Goal: Complete application form: Complete application form

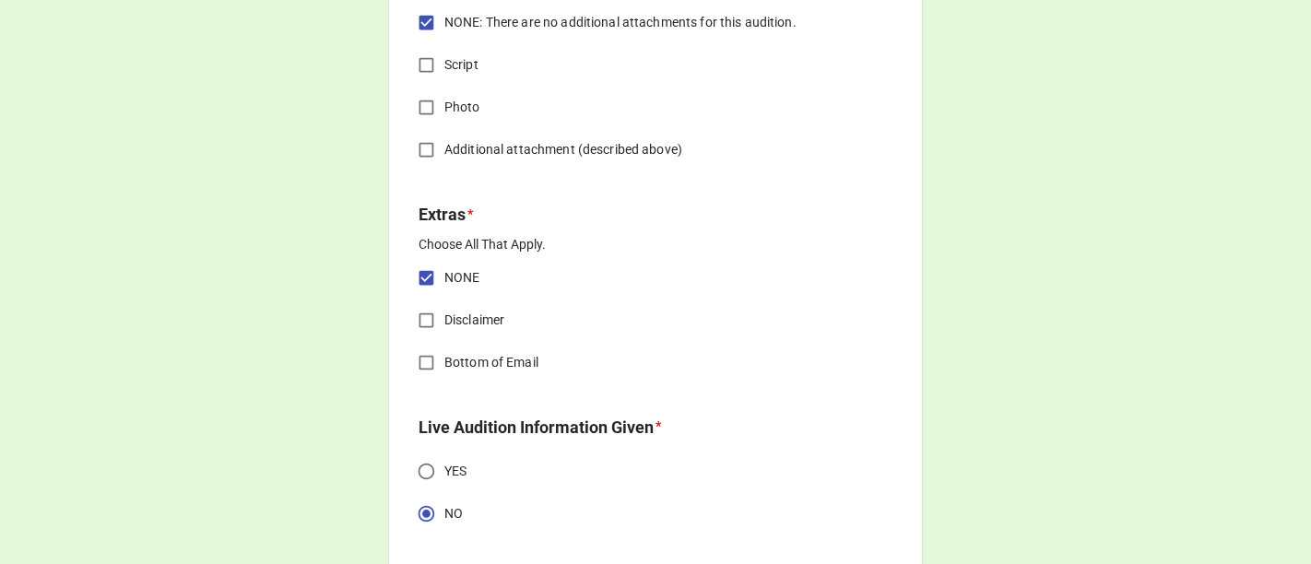
scroll to position [5224, 0]
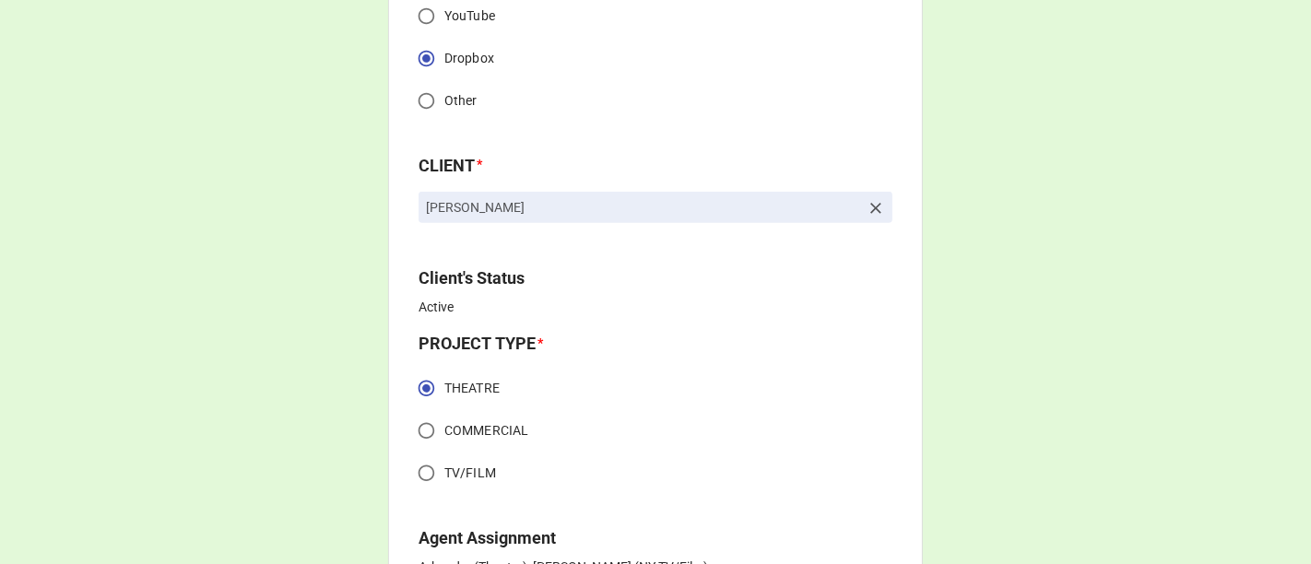
scroll to position [614, 0]
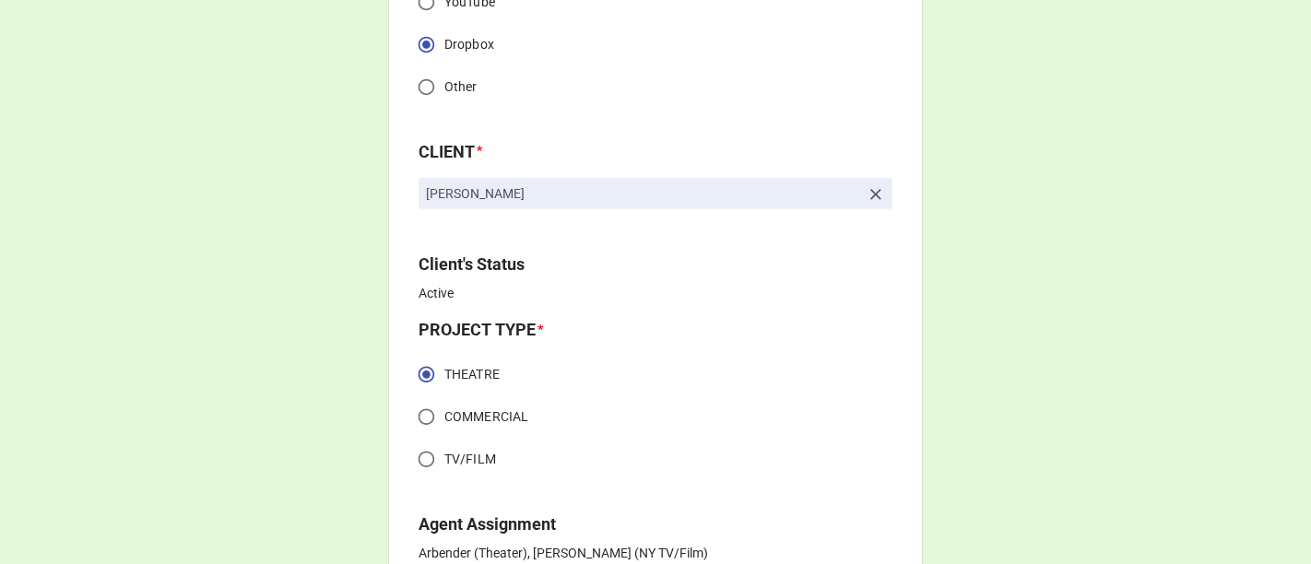
drag, startPoint x: 479, startPoint y: 178, endPoint x: 385, endPoint y: 177, distance: 94.0
copy p "[PERSON_NAME]"
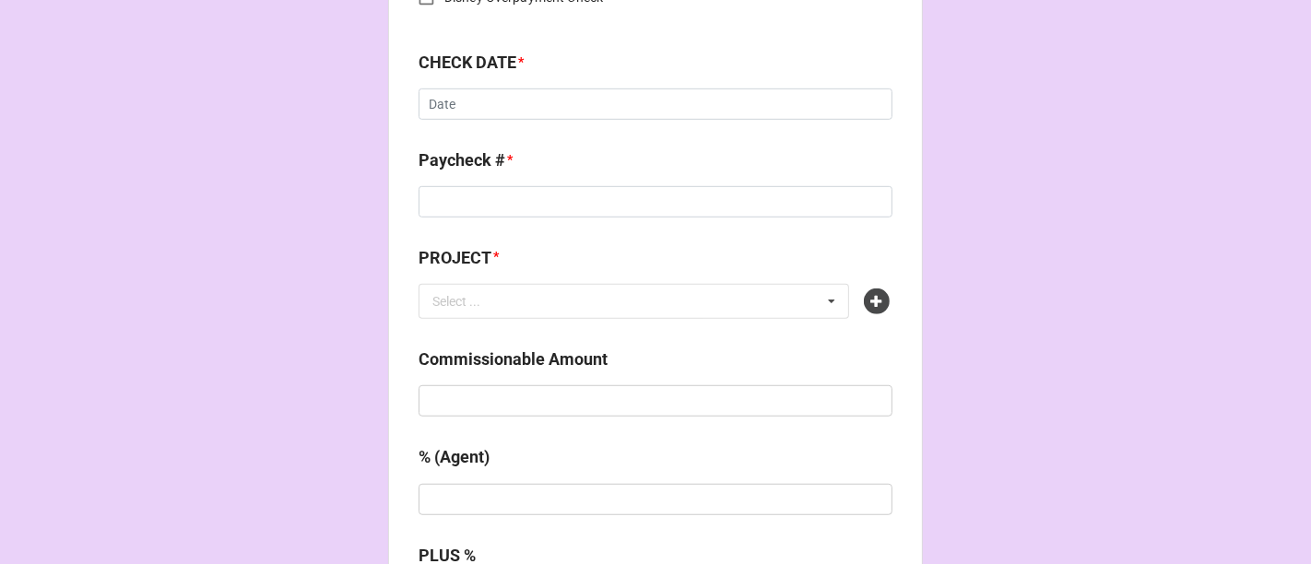
scroll to position [922, 0]
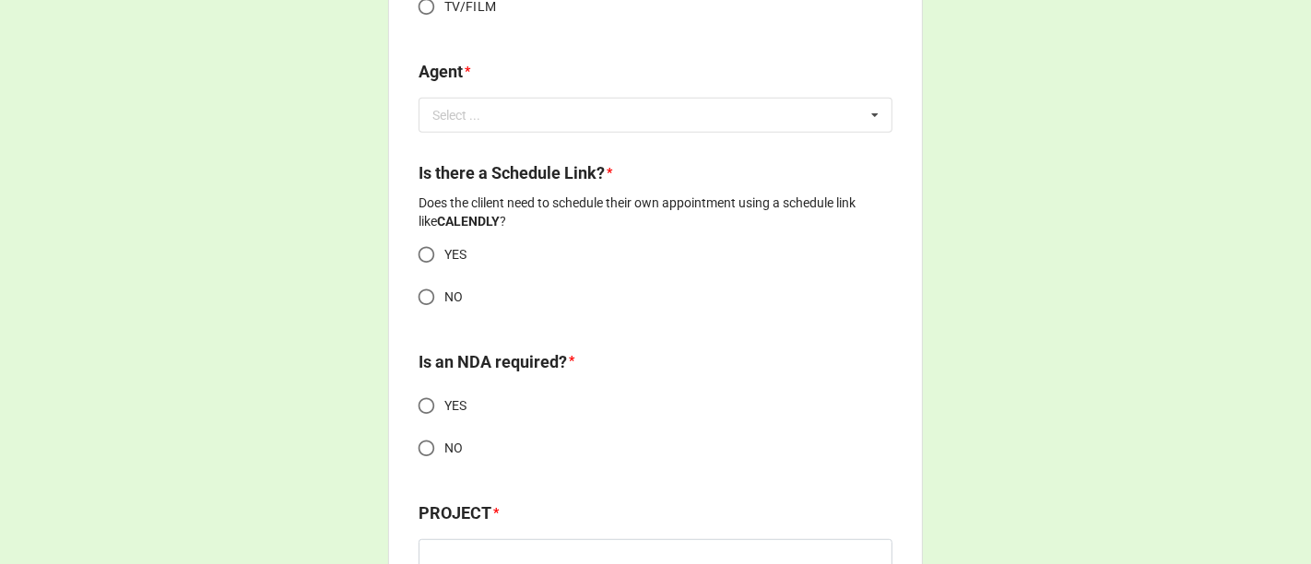
scroll to position [819, 0]
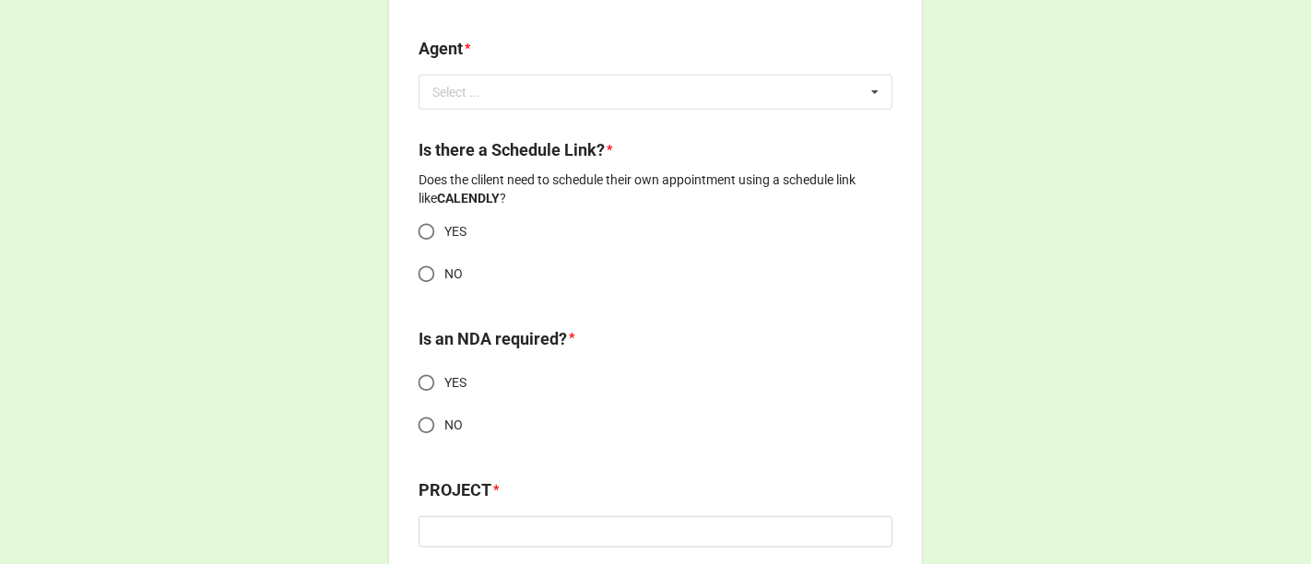
click at [415, 375] on input "YES" at bounding box center [426, 383] width 36 height 36
radio input "true"
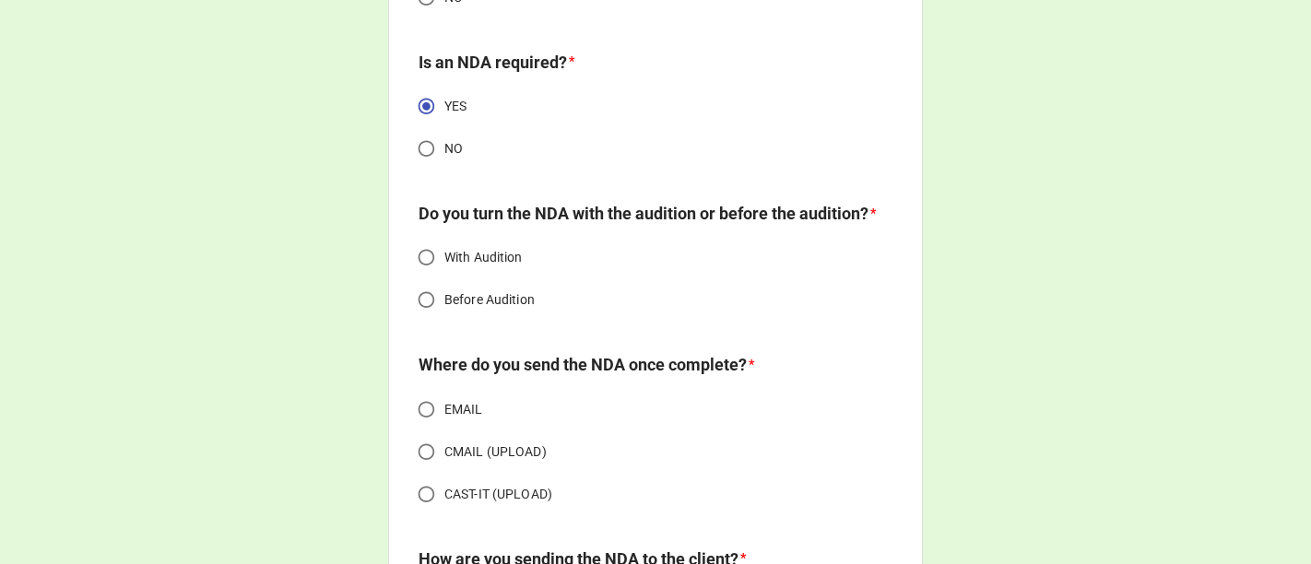
scroll to position [1127, 0]
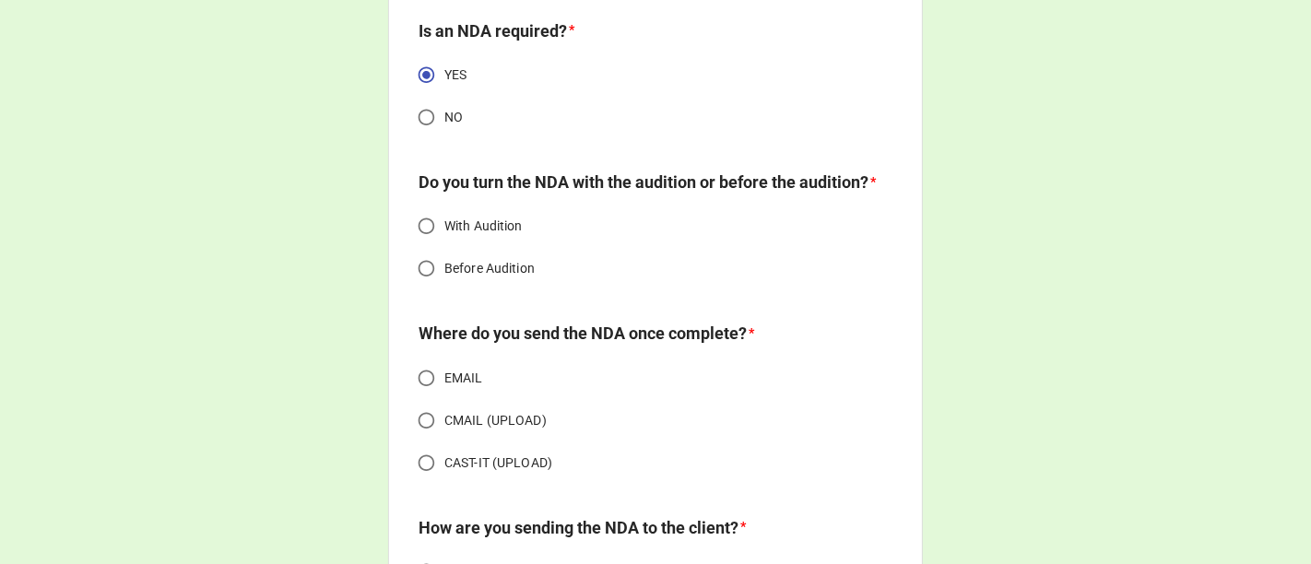
click at [428, 287] on input "Before Audition" at bounding box center [426, 269] width 36 height 36
radio input "true"
click at [432, 481] on input "CAST-IT (UPLOAD)" at bounding box center [426, 463] width 36 height 36
radio input "true"
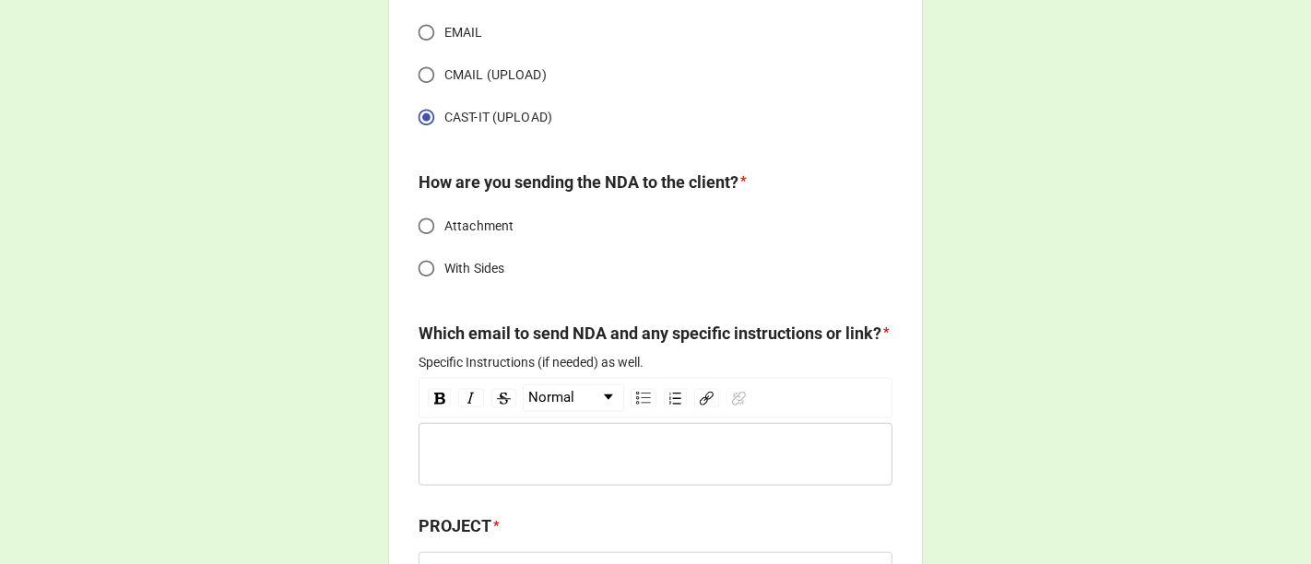
scroll to position [1536, 0]
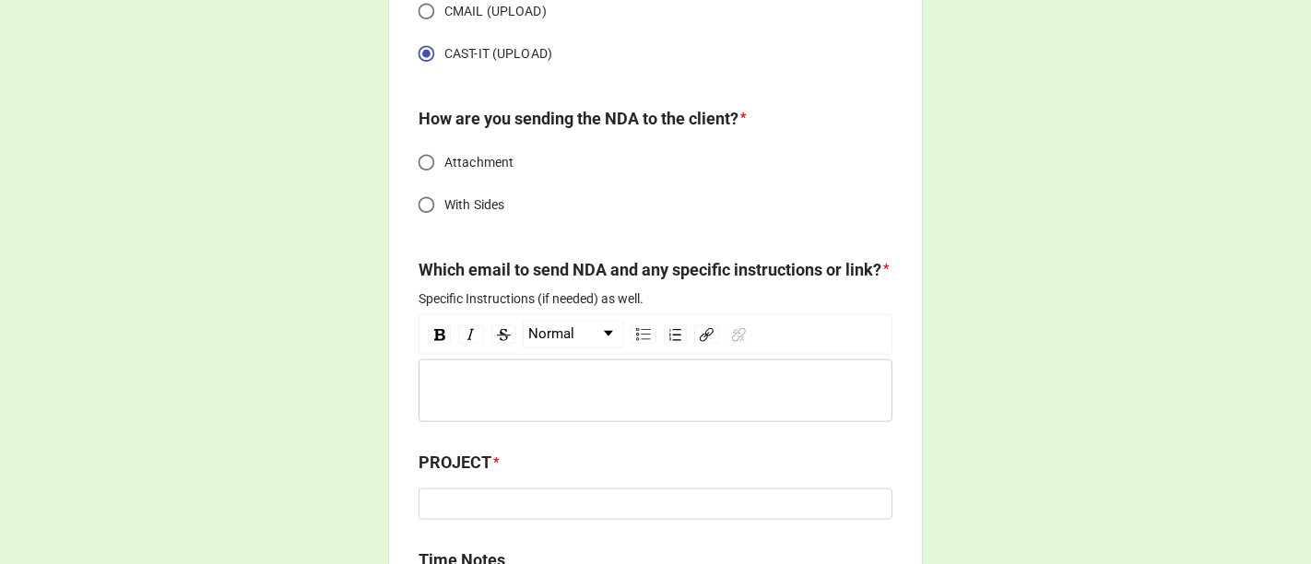
click at [425, 181] on input "Attachment" at bounding box center [426, 163] width 36 height 36
radio input "true"
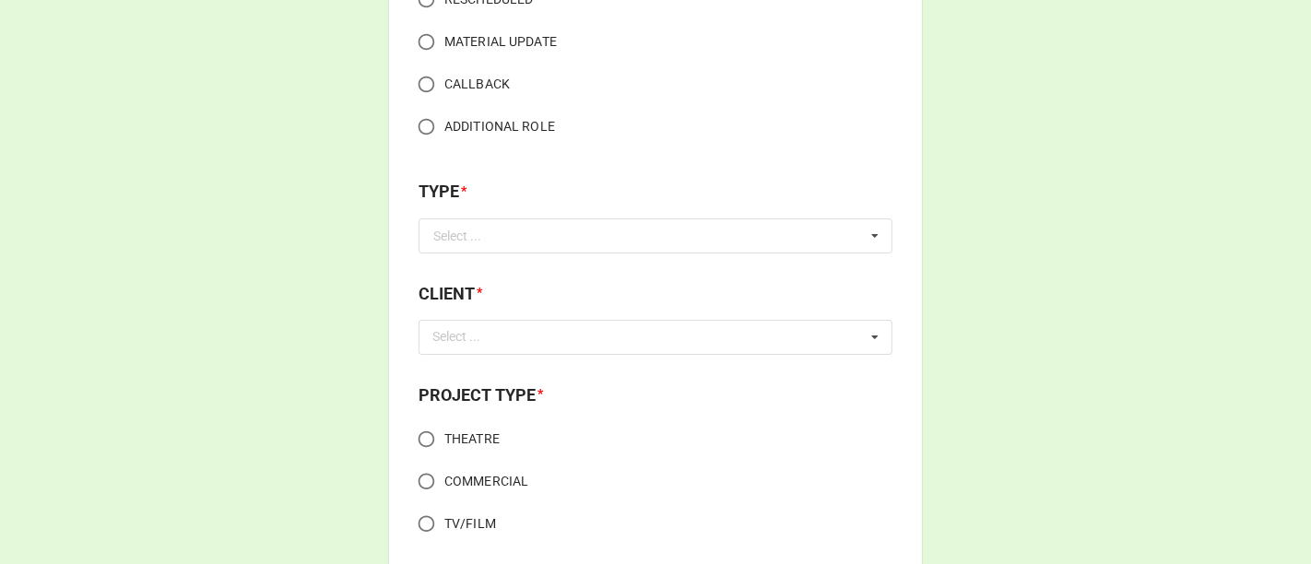
scroll to position [409, 0]
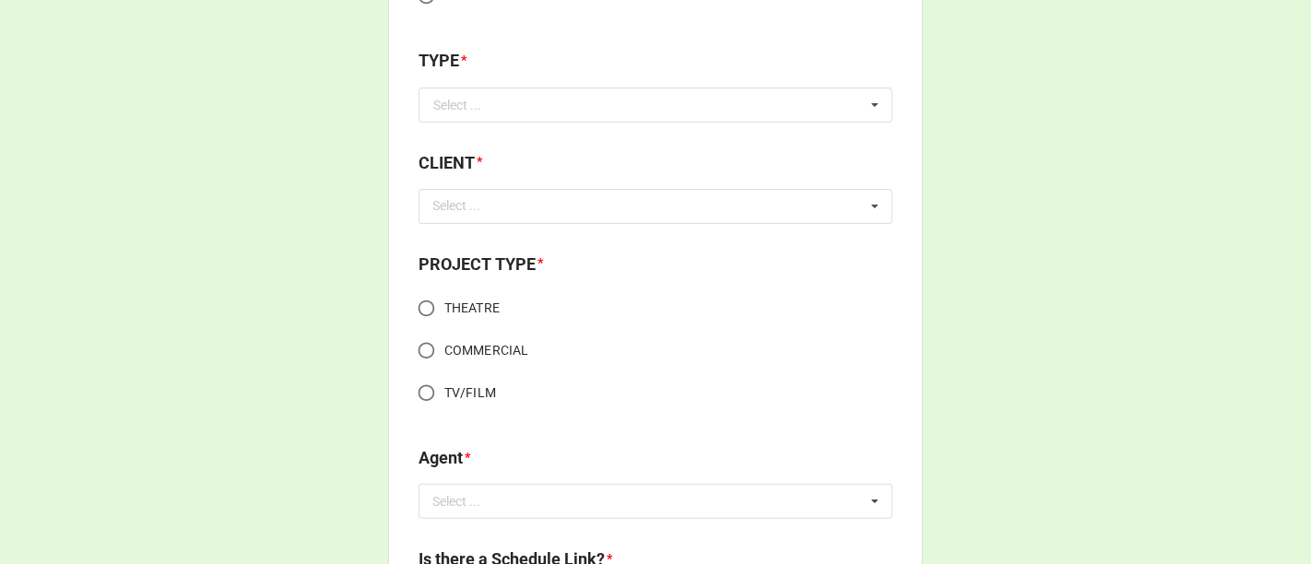
click at [426, 393] on input "TV/FILM" at bounding box center [426, 393] width 36 height 36
radio input "true"
click at [516, 104] on input "text" at bounding box center [656, 105] width 472 height 33
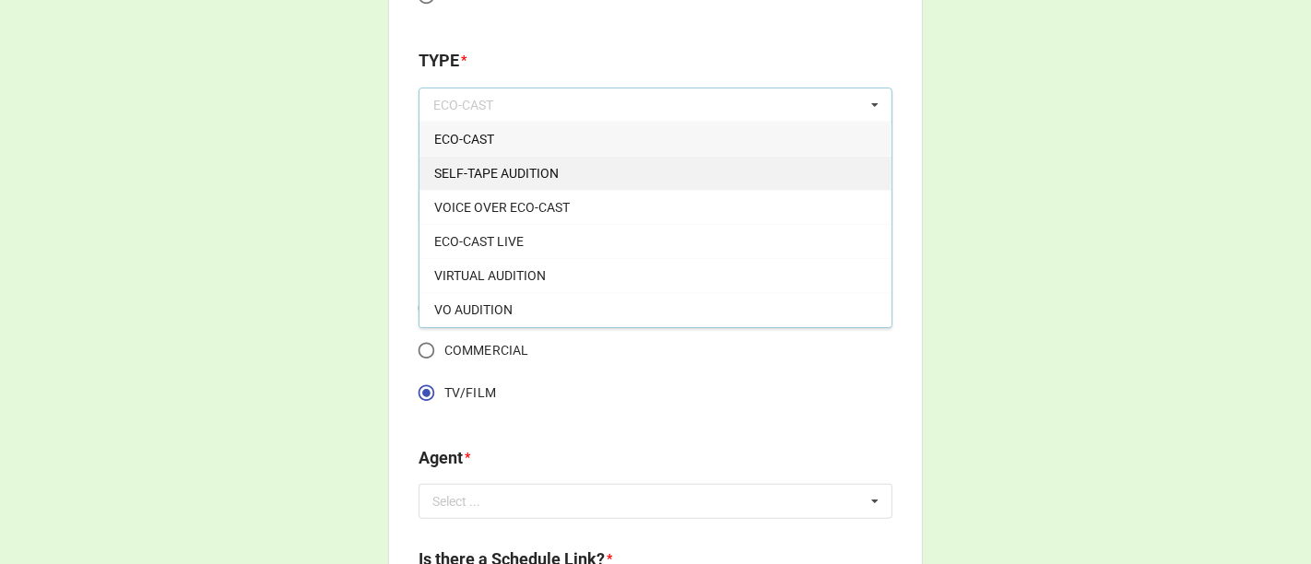
click at [495, 174] on span "SELF-TAPE AUDITION" at bounding box center [496, 173] width 124 height 15
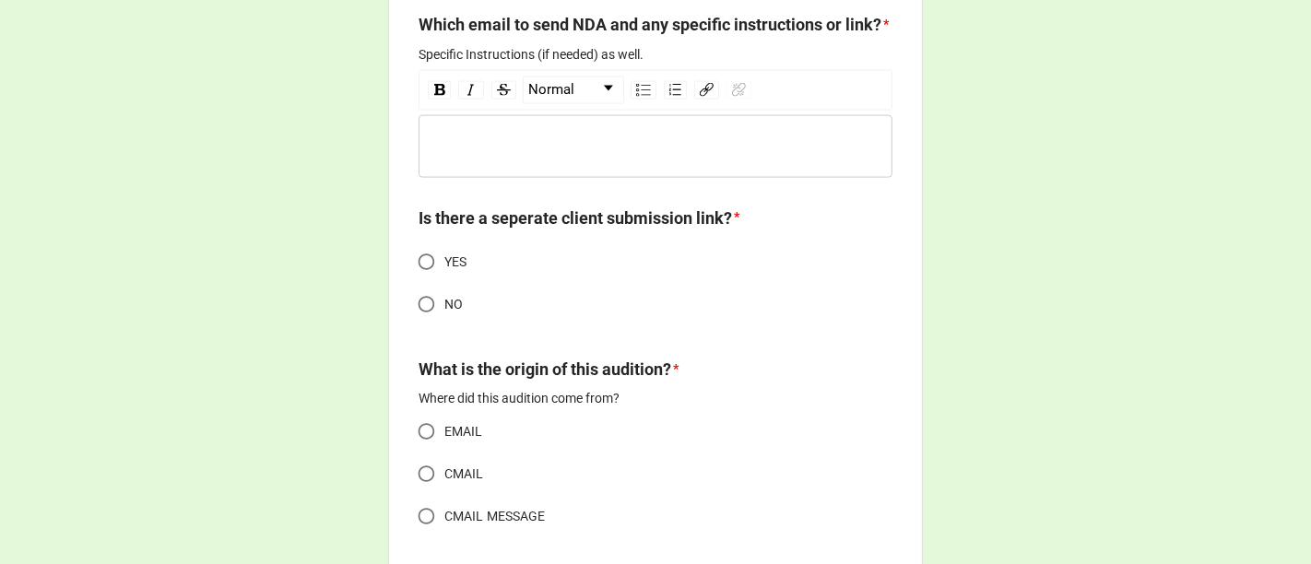
scroll to position [2151, 0]
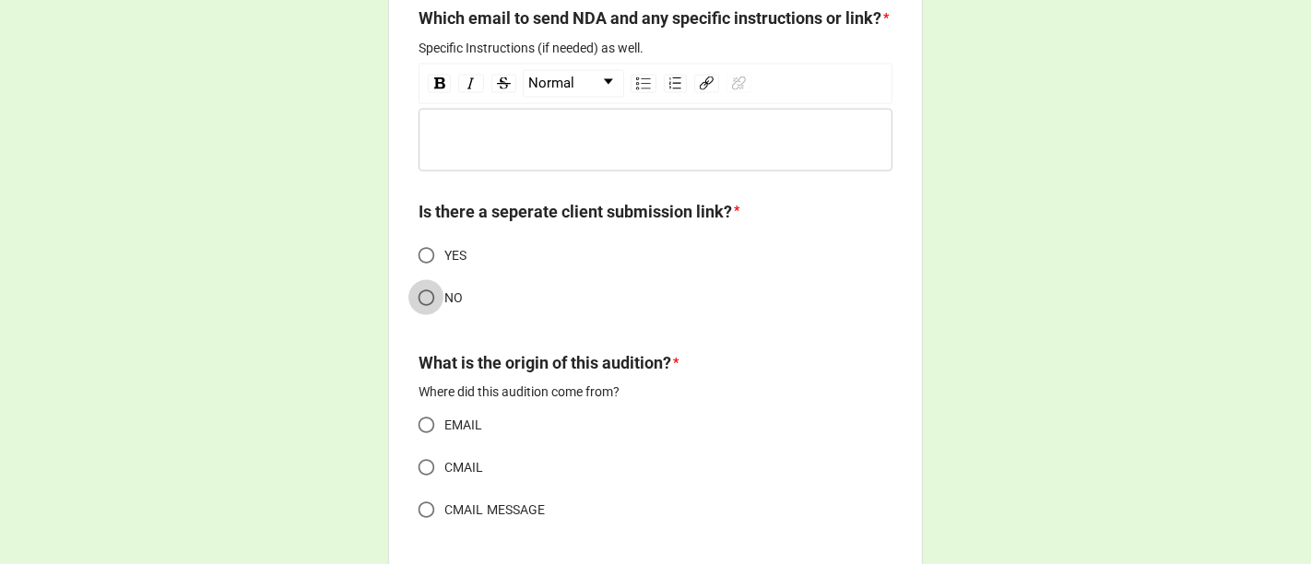
click at [422, 316] on input "NO" at bounding box center [426, 298] width 36 height 36
radio input "true"
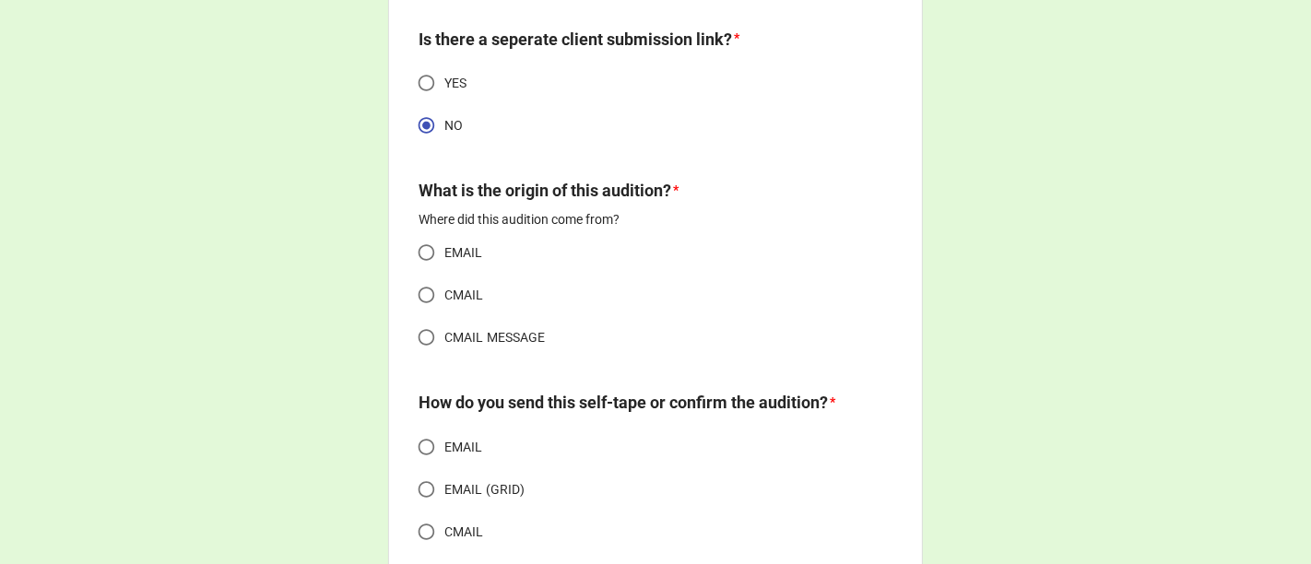
scroll to position [2356, 0]
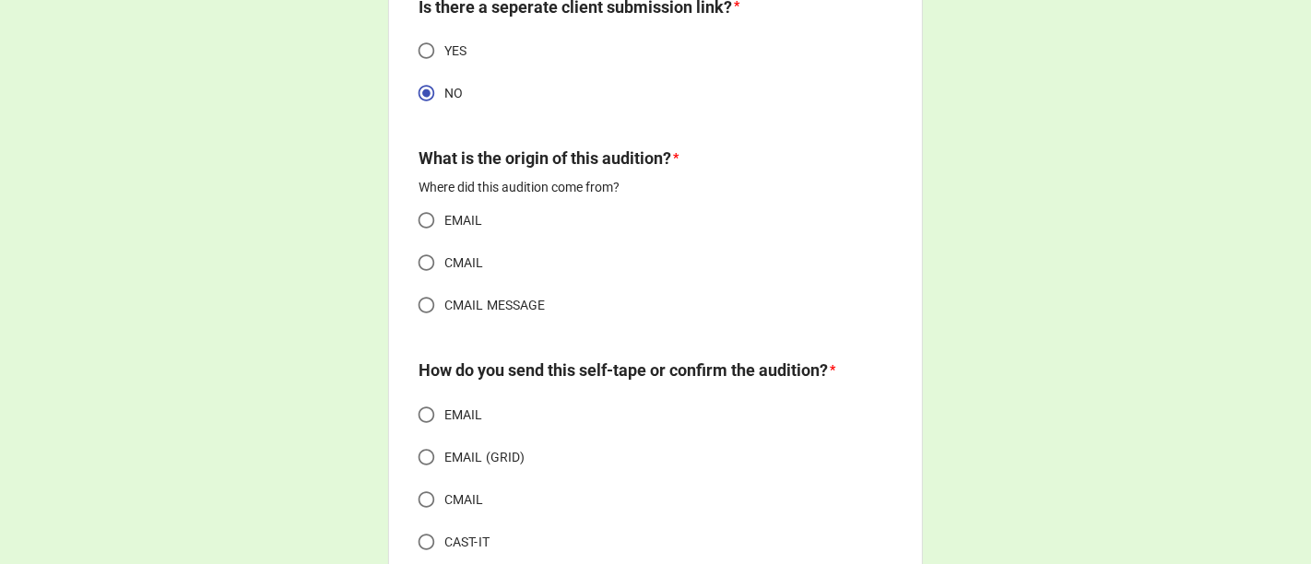
click at [421, 281] on input "CMAIL" at bounding box center [426, 263] width 36 height 36
radio input "true"
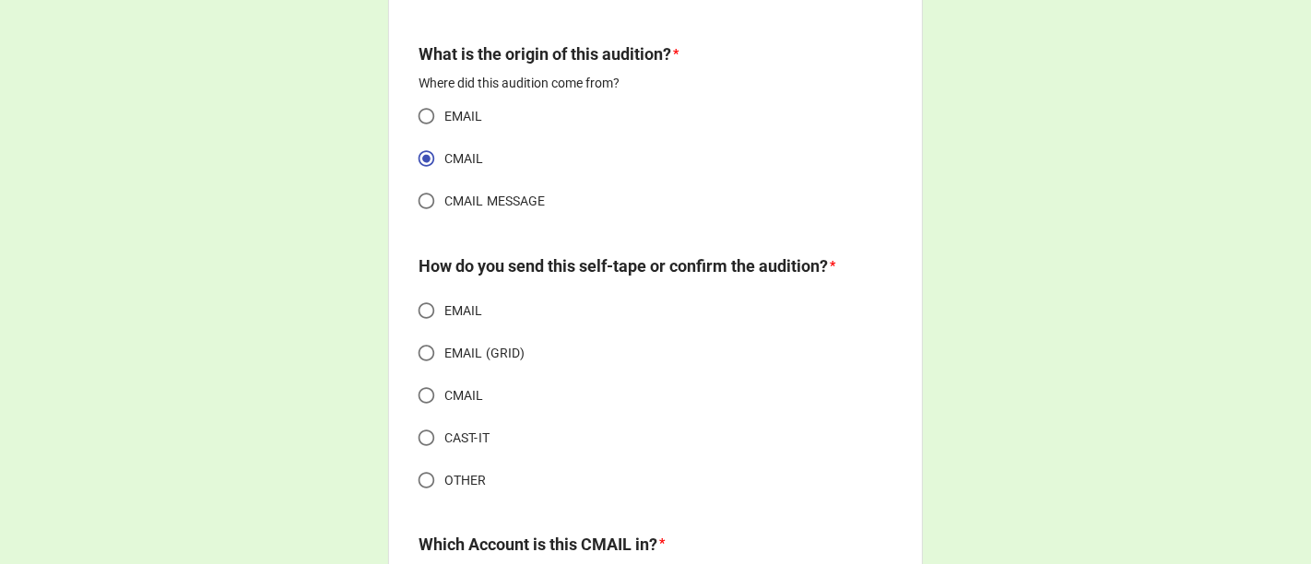
scroll to position [2560, 0]
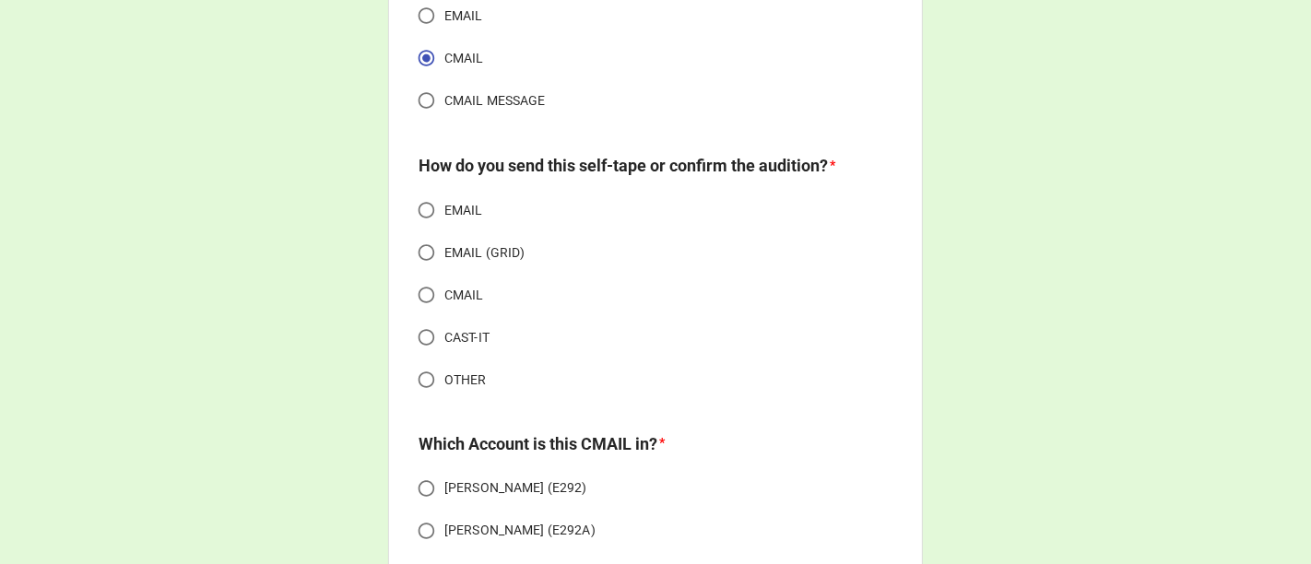
click at [424, 356] on input "CAST-IT" at bounding box center [426, 338] width 36 height 36
radio input "true"
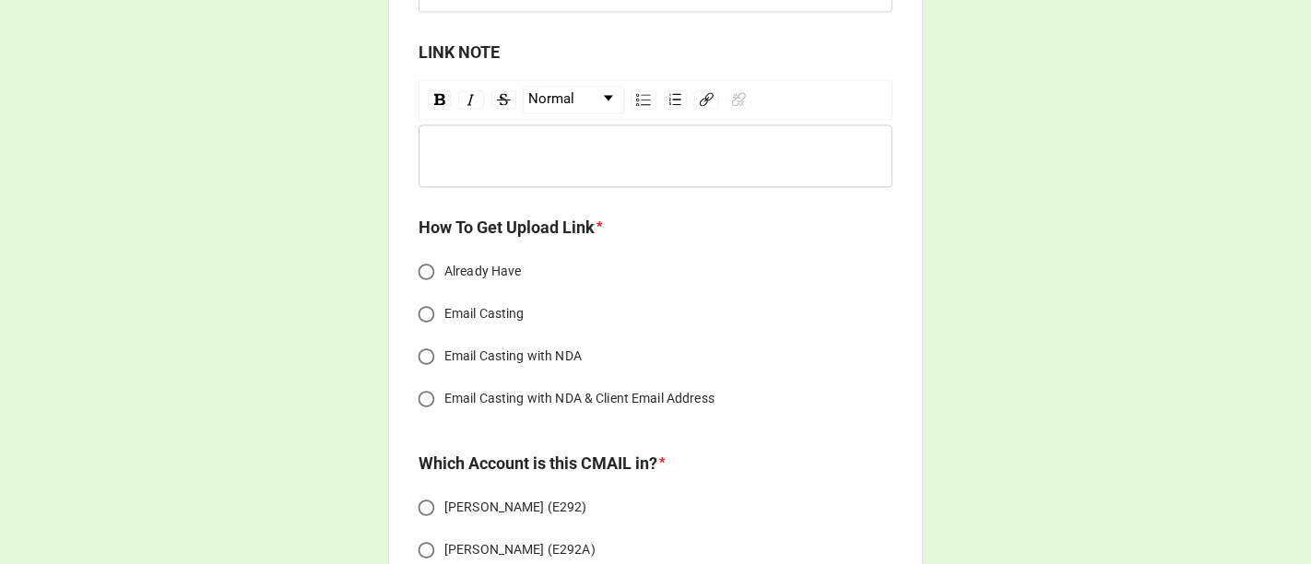
scroll to position [3175, 0]
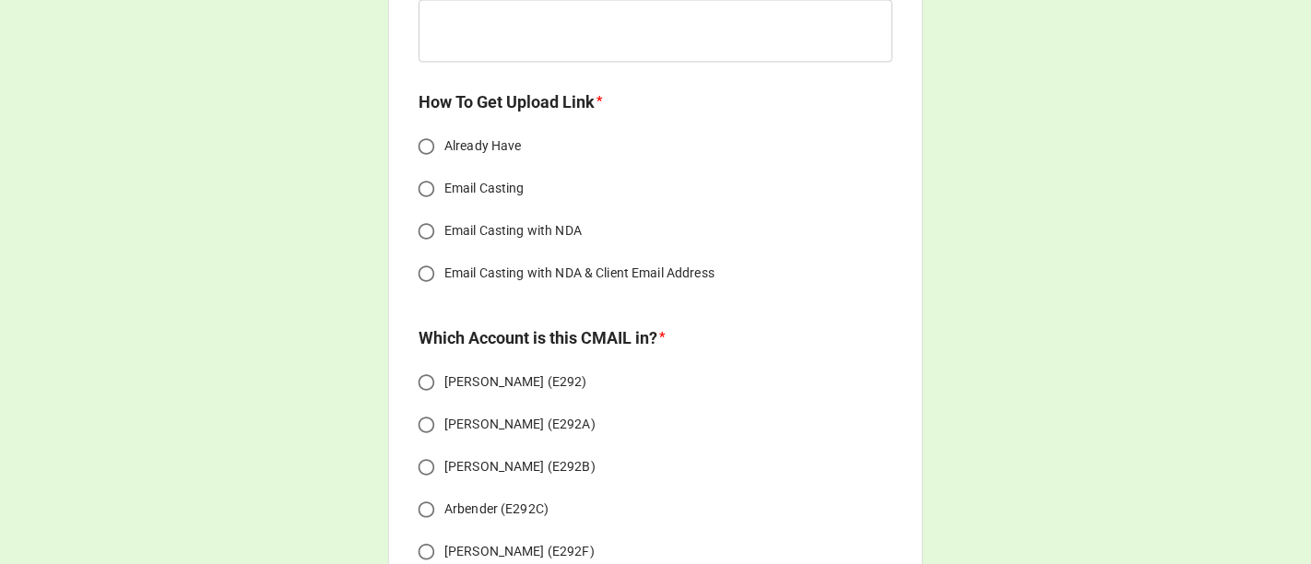
click at [421, 249] on input "Email Casting with NDA" at bounding box center [426, 231] width 36 height 36
radio input "true"
click at [444, 283] on span "Email Casting with NDA & Client Email Address" at bounding box center [579, 273] width 270 height 19
click at [440, 291] on input "Email Casting with NDA & Client Email Address" at bounding box center [426, 273] width 36 height 36
radio input "true"
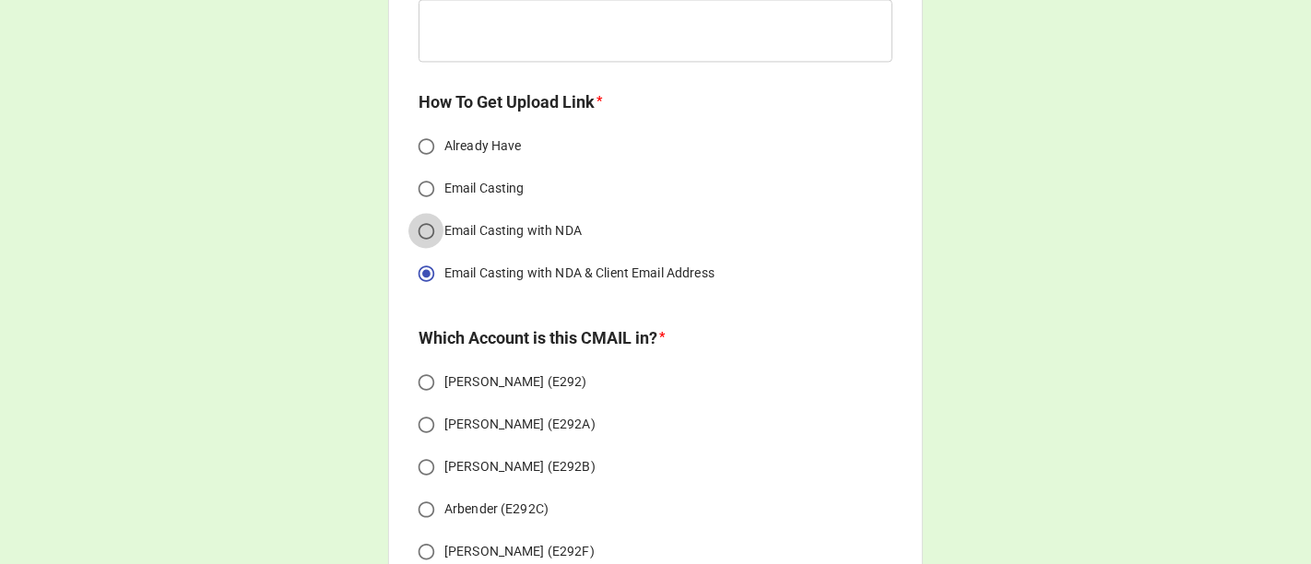
click at [422, 249] on input "Email Casting with NDA" at bounding box center [426, 231] width 36 height 36
radio input "true"
click at [416, 291] on input "Email Casting with NDA & Client Email Address" at bounding box center [426, 273] width 36 height 36
radio input "true"
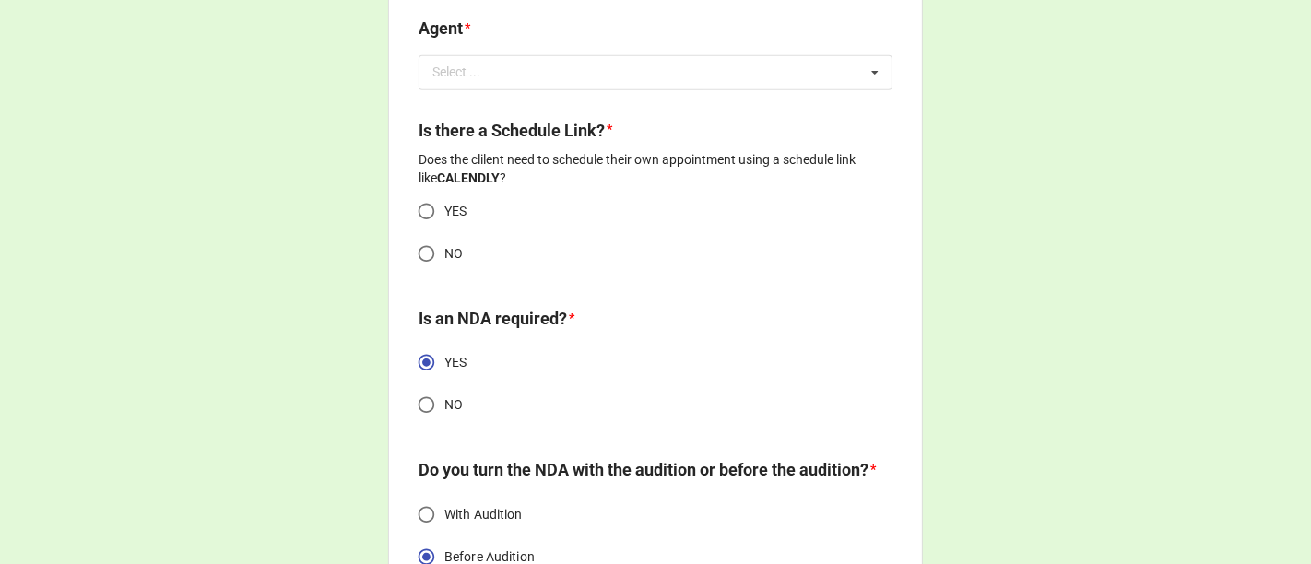
scroll to position [1434, 0]
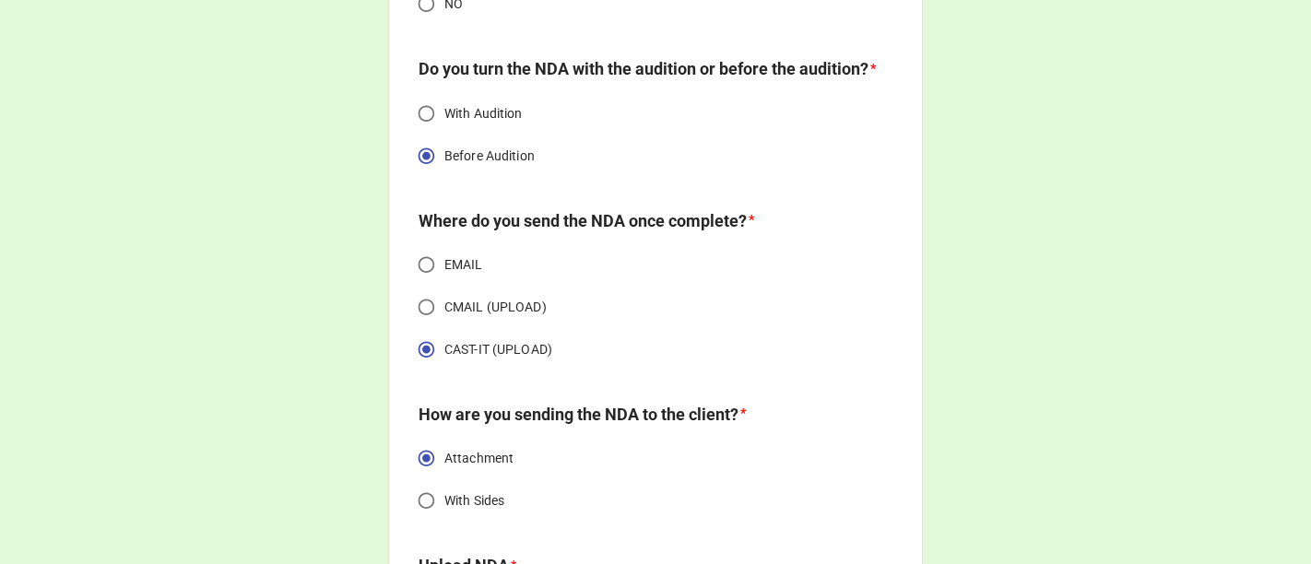
click at [421, 283] on input "EMAIL" at bounding box center [426, 265] width 36 height 36
radio input "true"
